Goal: Task Accomplishment & Management: Use online tool/utility

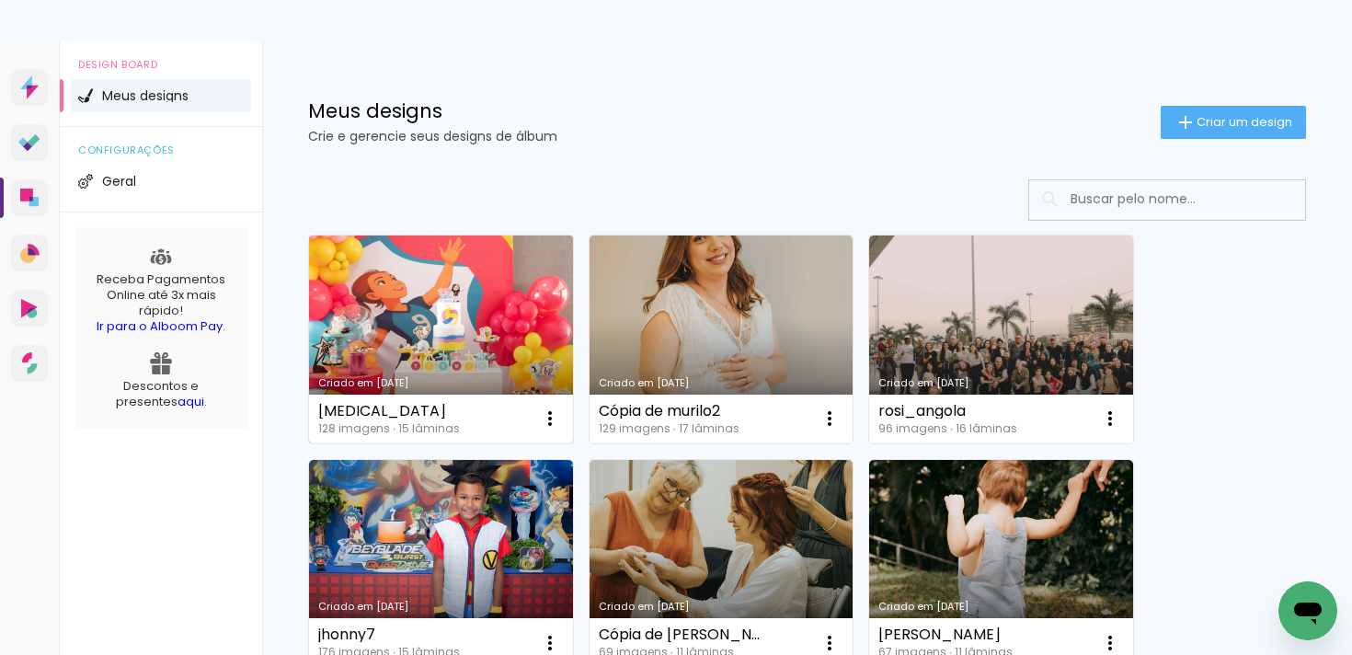
click at [494, 325] on link "Criado em [DATE]" at bounding box center [441, 339] width 264 height 208
